Goal: Transaction & Acquisition: Purchase product/service

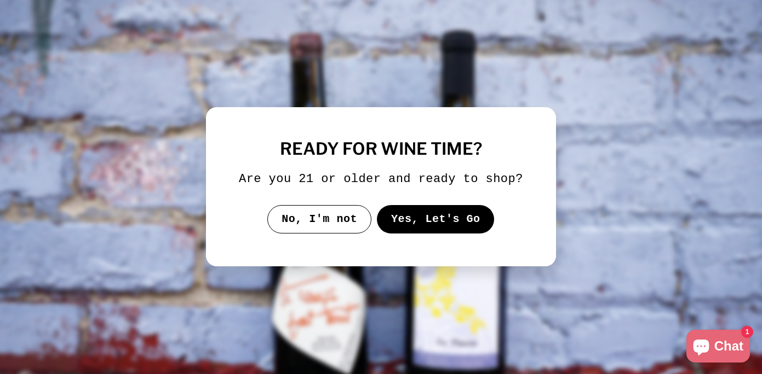
click at [451, 230] on button "Yes, Let's Go" at bounding box center [436, 219] width 118 height 28
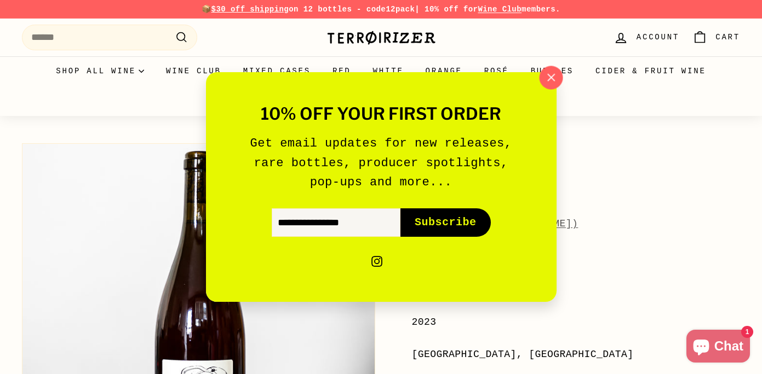
click at [546, 84] on icon "button" at bounding box center [550, 78] width 16 height 16
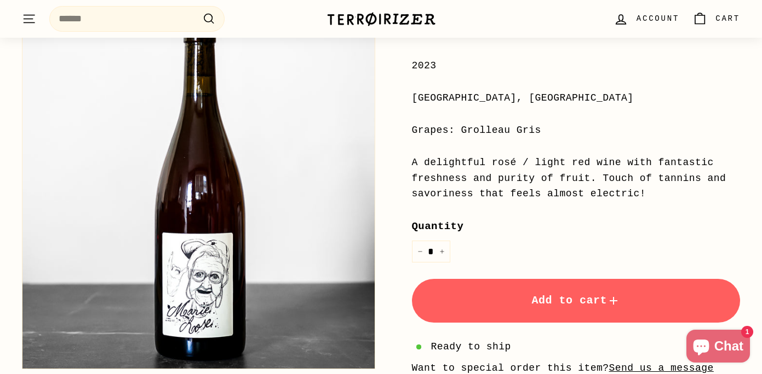
scroll to position [257, 0]
click at [611, 179] on div "A delightful rosé / light red wine with fantastic freshness and purity of fruit…" at bounding box center [576, 177] width 328 height 47
click at [611, 201] on div "Price Regular price $38 00 $38.00 / 2023 [GEOGRAPHIC_DATA], [GEOGRAPHIC_DATA] G…" at bounding box center [576, 224] width 328 height 466
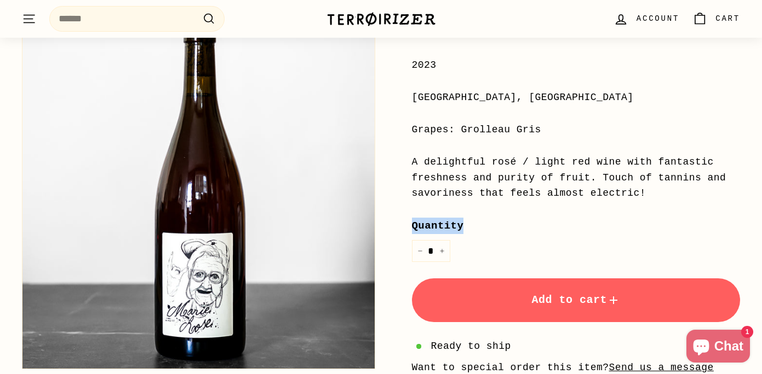
click at [611, 201] on div "Price Regular price $38 00 $38.00 / 2023 [GEOGRAPHIC_DATA], [GEOGRAPHIC_DATA] G…" at bounding box center [576, 224] width 328 height 466
click at [543, 180] on div "A delightful rosé / light red wine with fantastic freshness and purity of fruit…" at bounding box center [576, 177] width 328 height 47
click at [520, 171] on div "A delightful rosé / light red wine with fantastic freshness and purity of fruit…" at bounding box center [576, 177] width 328 height 47
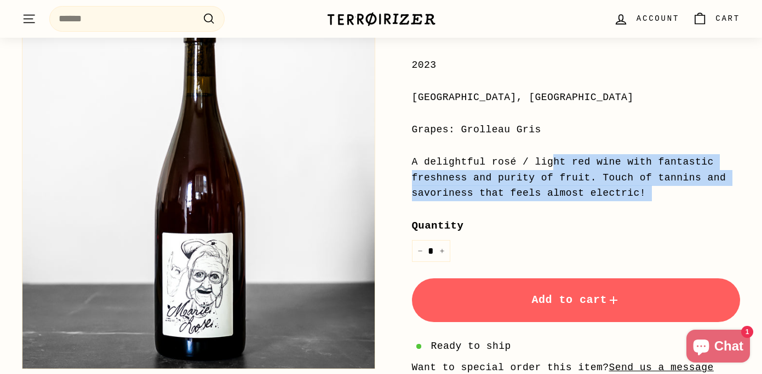
click at [520, 171] on div "A delightful rosé / light red wine with fantastic freshness and purity of fruit…" at bounding box center [576, 177] width 328 height 47
copy div "A delightful rosé / light red wine with fantastic freshness and purity of fruit…"
click at [561, 186] on div "A delightful rosé / light red wine with fantastic freshness and purity of fruit…" at bounding box center [576, 177] width 328 height 47
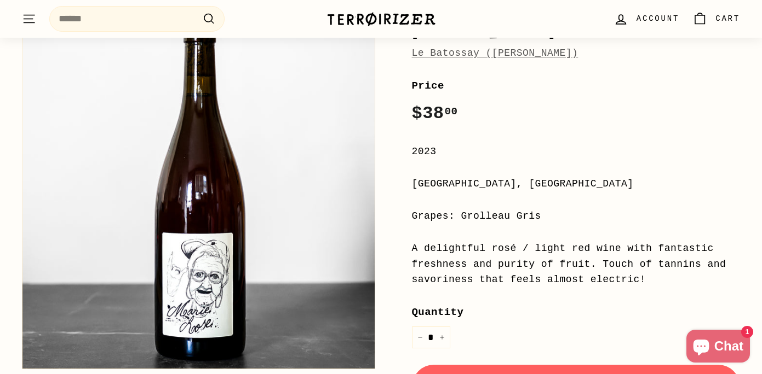
scroll to position [144, 0]
